Goal: Task Accomplishment & Management: Manage account settings

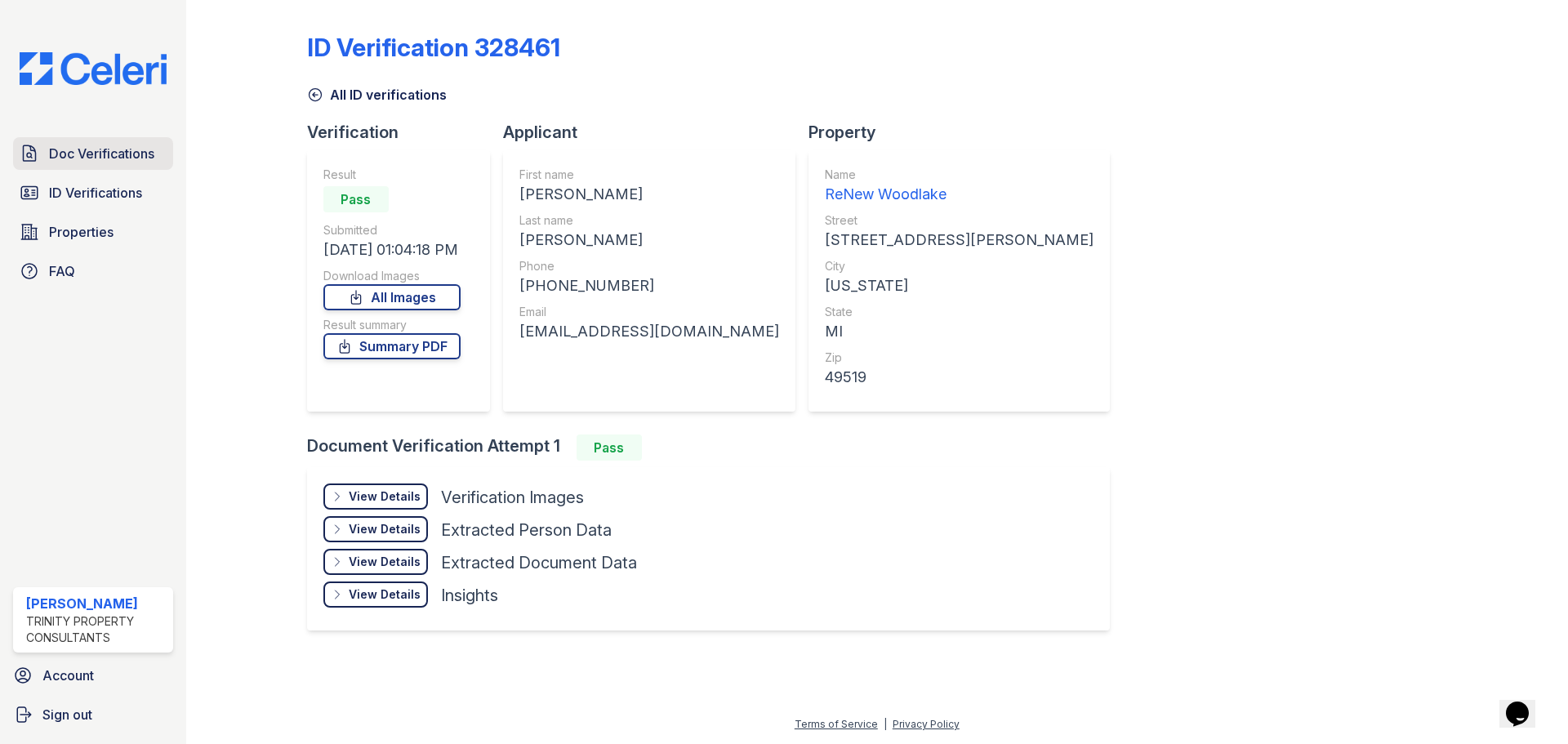
click at [91, 153] on span "Doc Verifications" at bounding box center [101, 153] width 105 height 20
click at [90, 227] on span "Properties" at bounding box center [81, 231] width 65 height 20
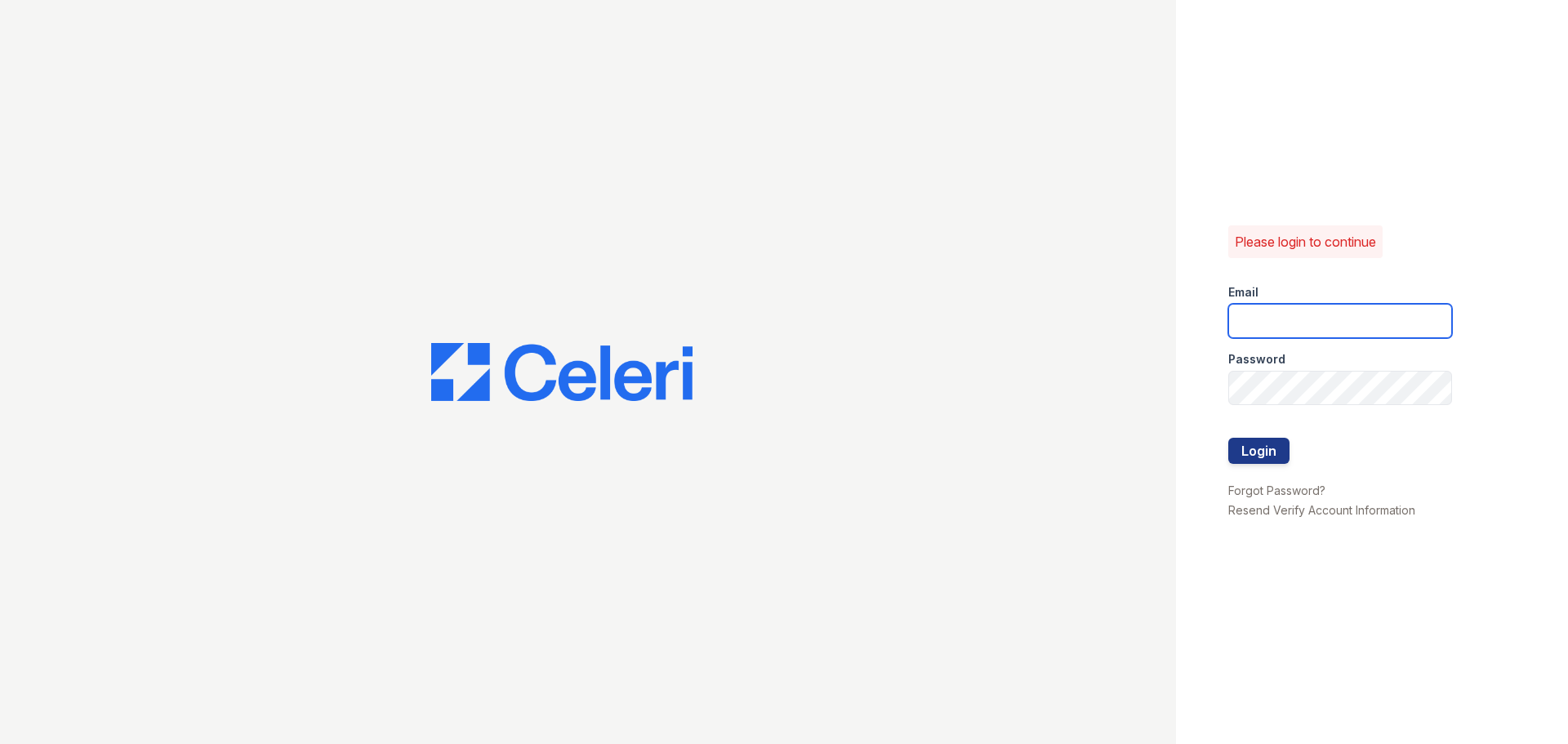
type input "ckeena@trinity-pm.com"
click at [1284, 456] on button "Login" at bounding box center [1258, 451] width 61 height 26
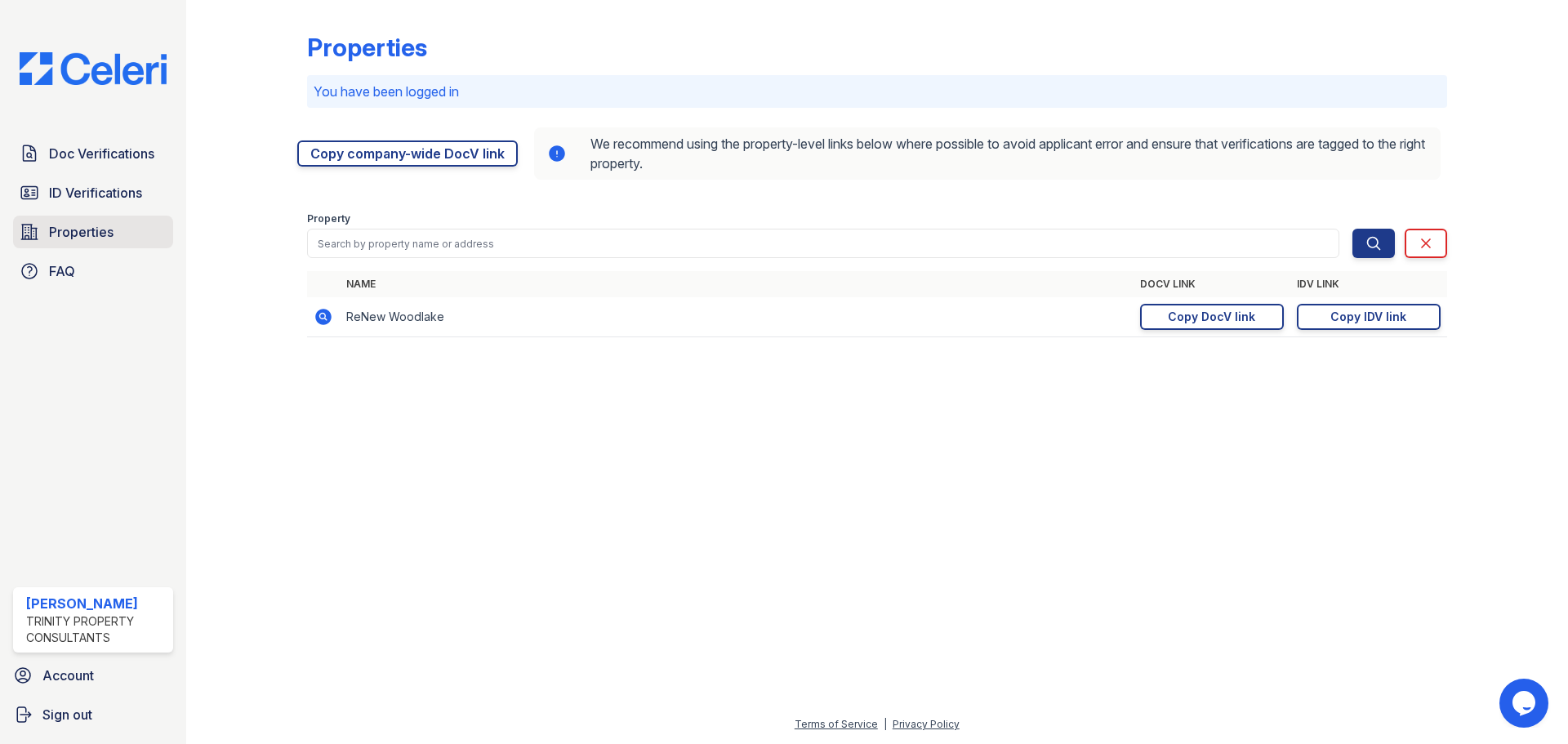
click at [16, 231] on link "Properties" at bounding box center [93, 231] width 160 height 33
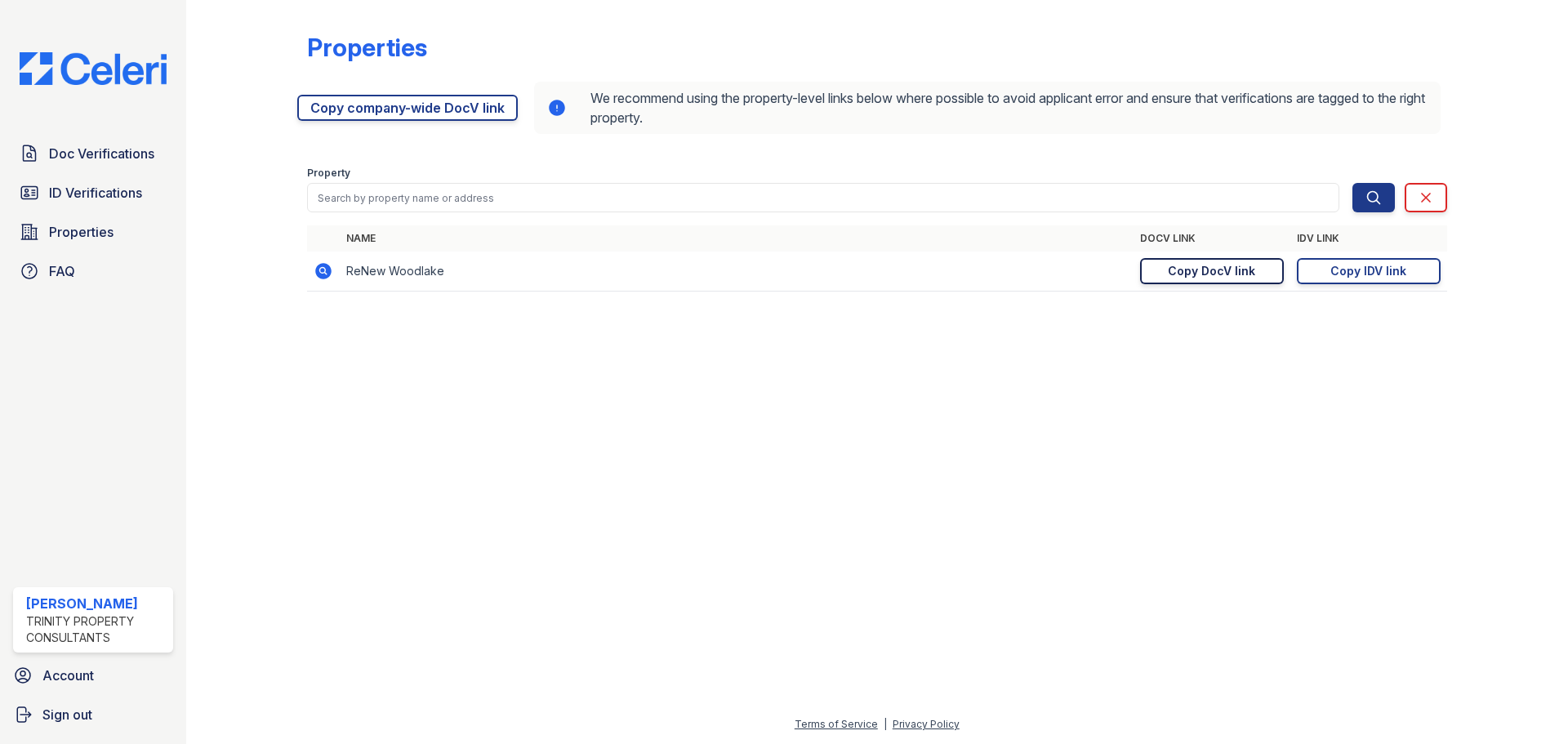
click at [1202, 274] on div "Copy DocV link" at bounding box center [1211, 271] width 87 height 16
click at [56, 155] on span "Doc Verifications" at bounding box center [101, 153] width 105 height 20
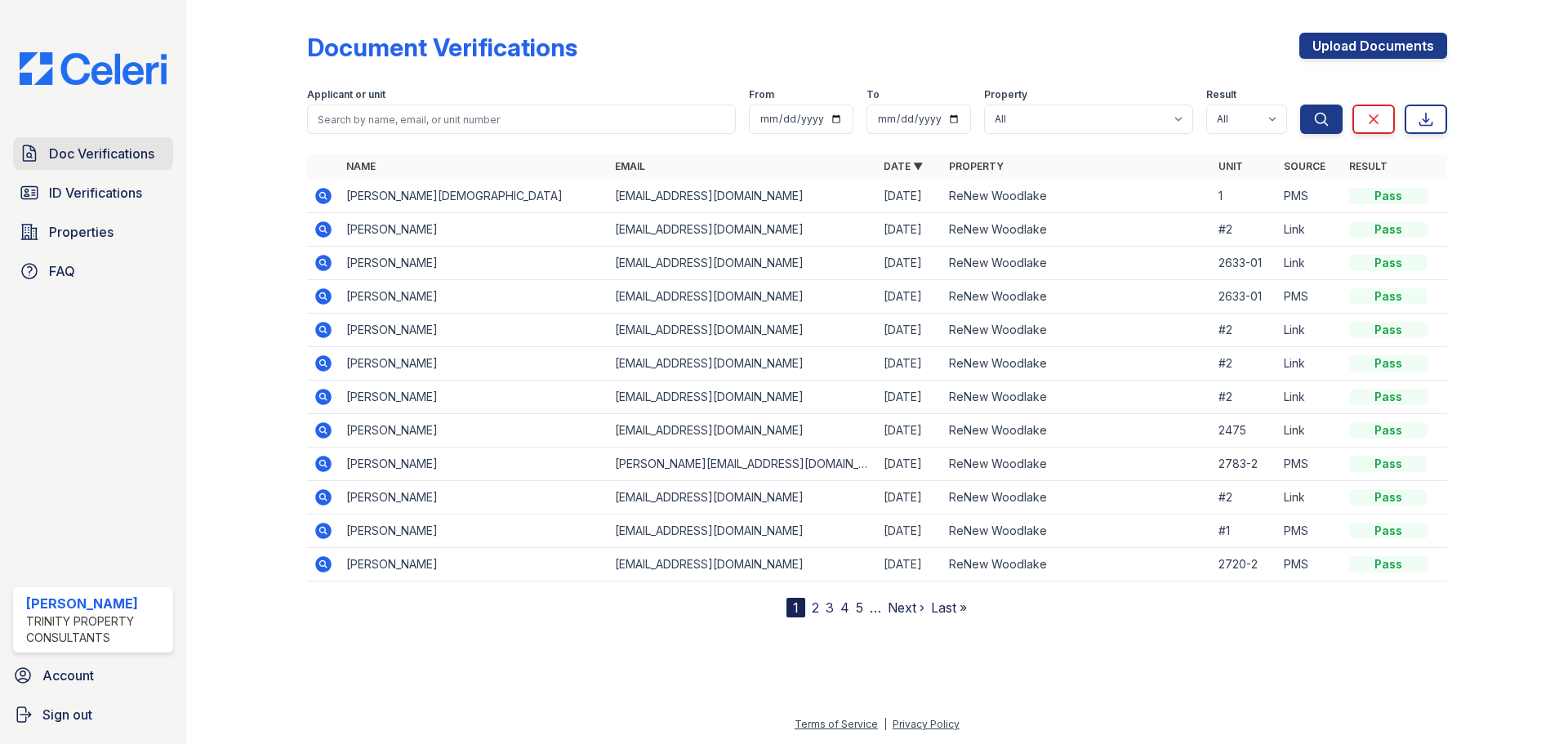
click at [77, 155] on span "Doc Verifications" at bounding box center [101, 153] width 105 height 20
click at [79, 192] on span "ID Verifications" at bounding box center [95, 192] width 93 height 20
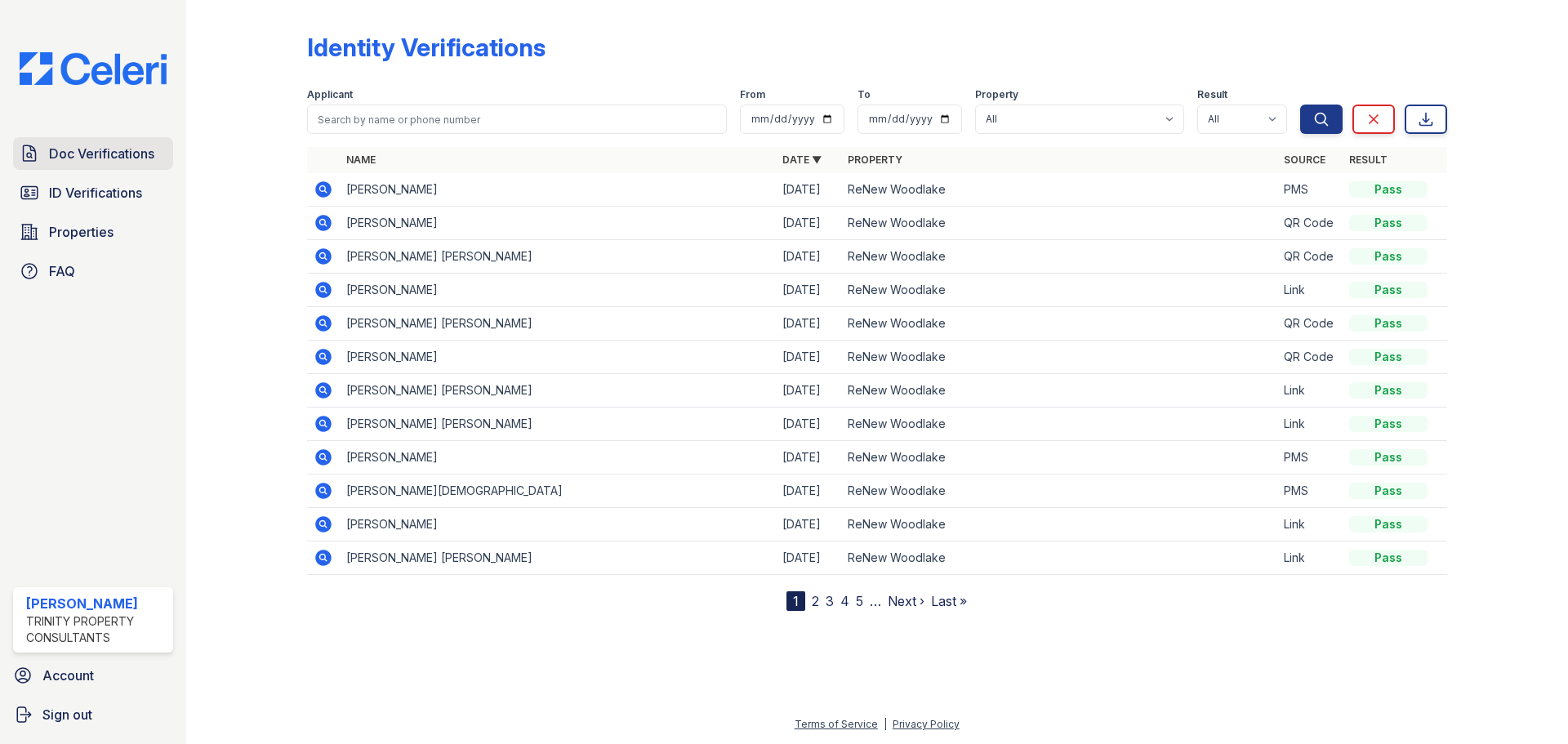
click at [110, 160] on span "Doc Verifications" at bounding box center [101, 153] width 105 height 20
